Goal: Task Accomplishment & Management: Complete application form

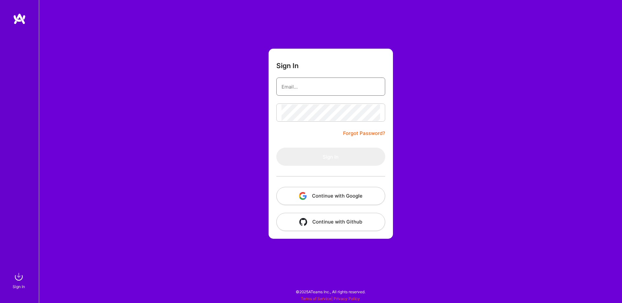
type input "[EMAIL_ADDRESS][DOMAIN_NAME]"
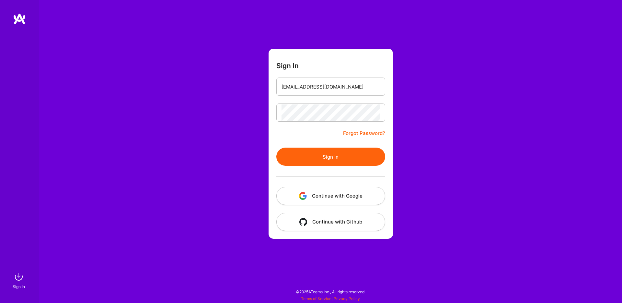
click at [323, 156] on button "Sign In" at bounding box center [330, 156] width 109 height 18
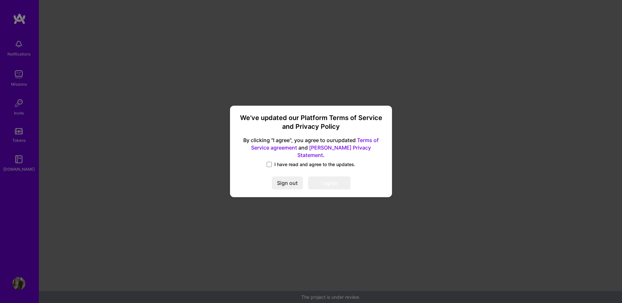
click at [272, 161] on label "I have read and agree to the updates." at bounding box center [311, 164] width 89 height 6
click at [0, 0] on input "I have read and agree to the updates." at bounding box center [0, 0] width 0 height 0
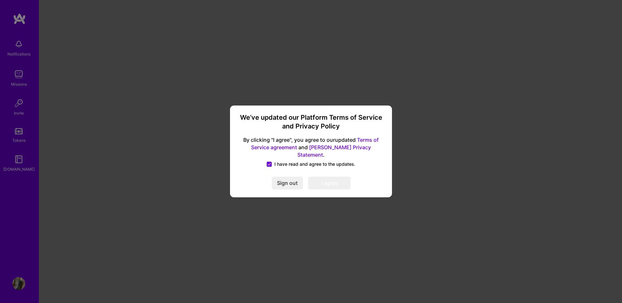
click at [338, 184] on button "I agree" at bounding box center [329, 183] width 42 height 13
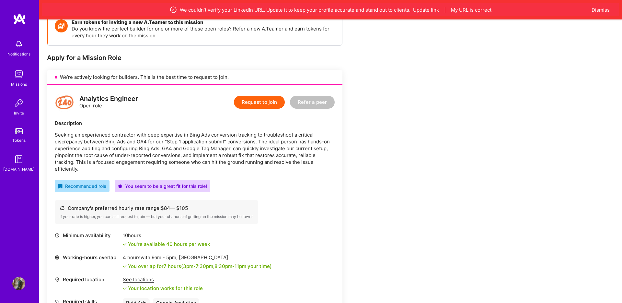
scroll to position [73, 0]
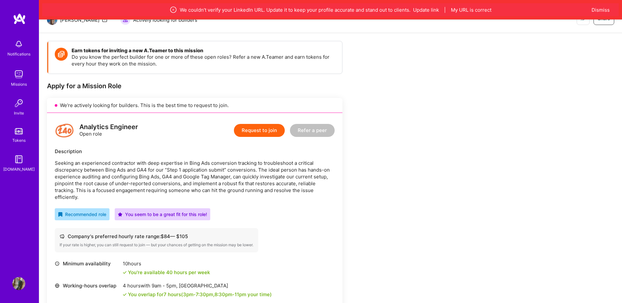
click at [281, 130] on button "Request to join" at bounding box center [259, 130] width 51 height 13
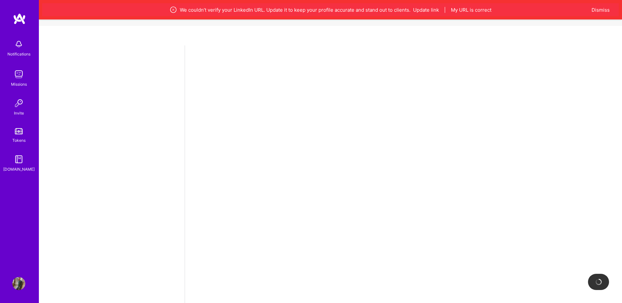
select select "PT"
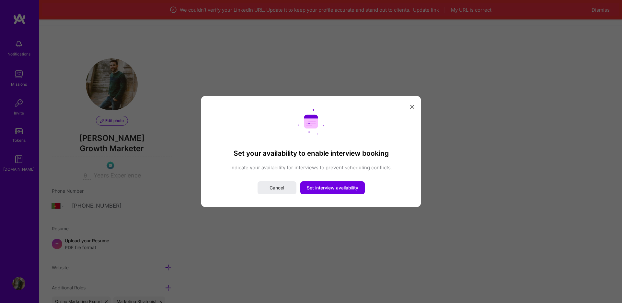
click at [413, 108] on icon "modal" at bounding box center [412, 107] width 4 height 4
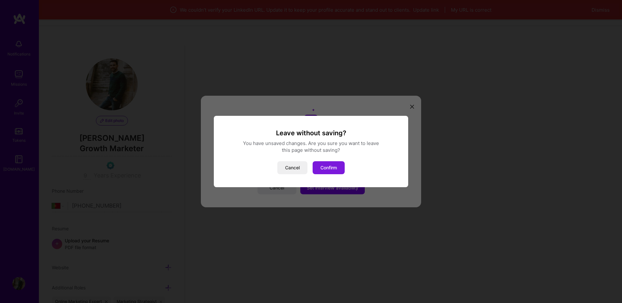
click at [331, 167] on button "Confirm" at bounding box center [329, 167] width 32 height 13
